Goal: Task Accomplishment & Management: Manage account settings

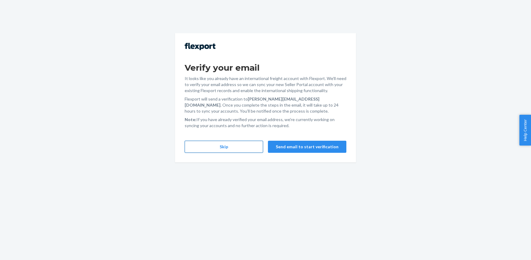
click at [237, 148] on button "Skip" at bounding box center [224, 147] width 78 height 12
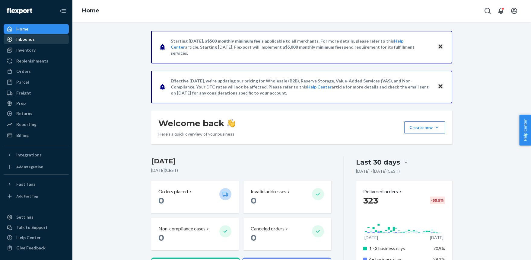
click at [25, 40] on div "Inbounds" at bounding box center [25, 39] width 18 height 6
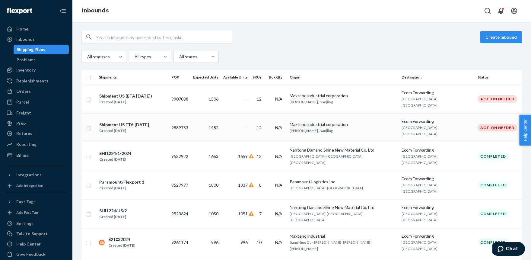
click at [88, 124] on input "checkbox" at bounding box center [88, 127] width 5 height 6
click at [463, 36] on div "Delete" at bounding box center [461, 37] width 20 height 6
checkbox input "false"
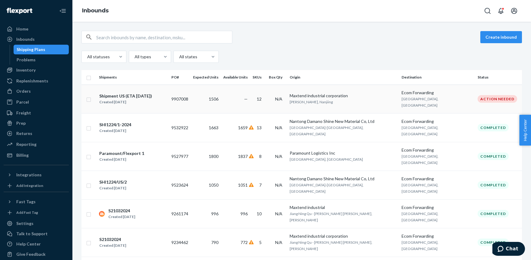
click at [134, 95] on div "Shipment US (ETA [DATE])" at bounding box center [125, 96] width 53 height 6
